Goal: Find specific page/section: Find specific page/section

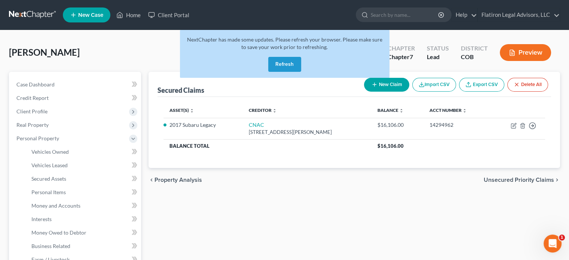
click at [280, 63] on button "Refresh" at bounding box center [284, 64] width 33 height 15
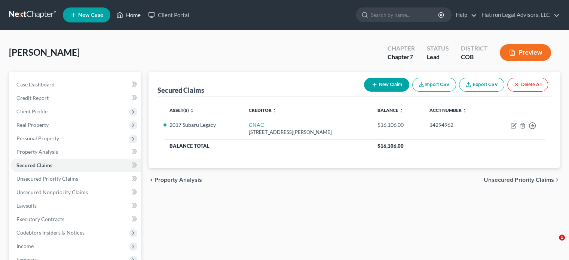
click at [133, 13] on link "Home" at bounding box center [129, 14] width 32 height 13
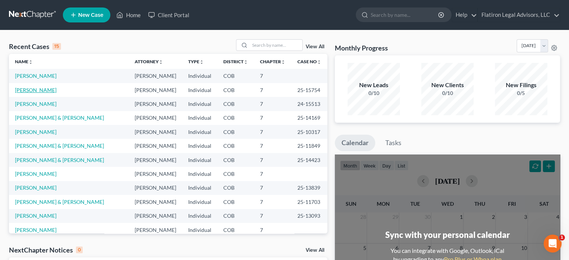
click at [42, 88] on link "[PERSON_NAME]" at bounding box center [36, 90] width 42 height 6
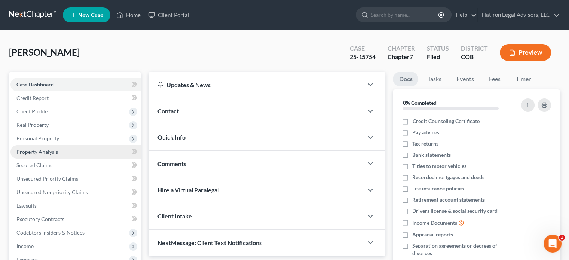
click at [62, 148] on link "Property Analysis" at bounding box center [75, 151] width 131 height 13
